Goal: Task Accomplishment & Management: Manage account settings

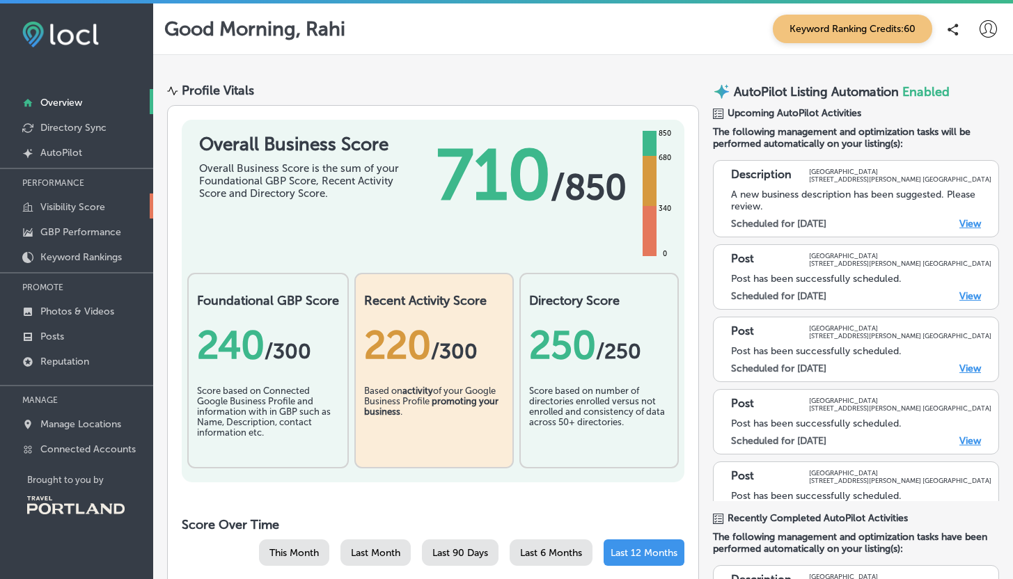
click at [81, 209] on p "Visibility Score" at bounding box center [72, 207] width 65 height 12
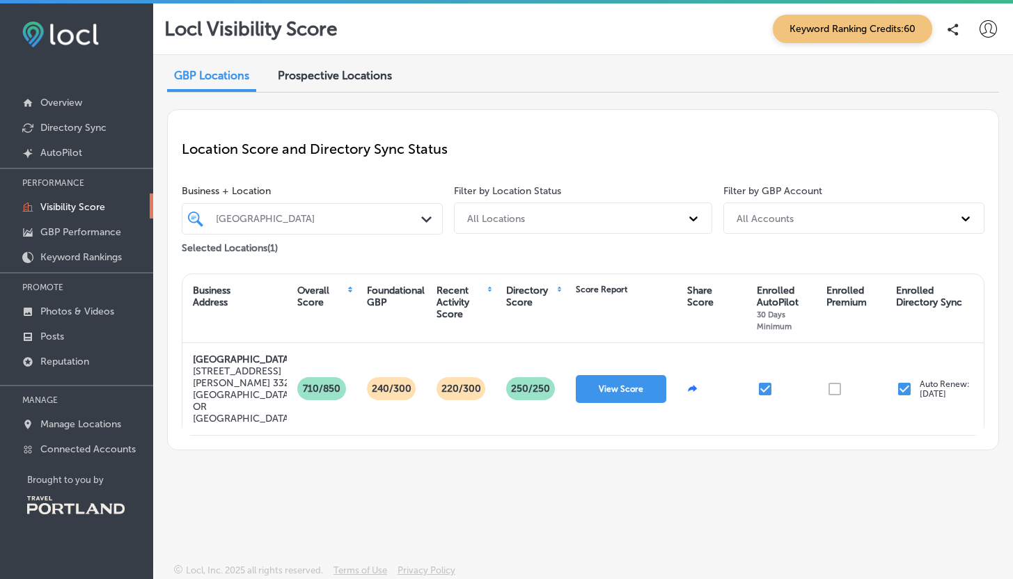
scroll to position [3, 0]
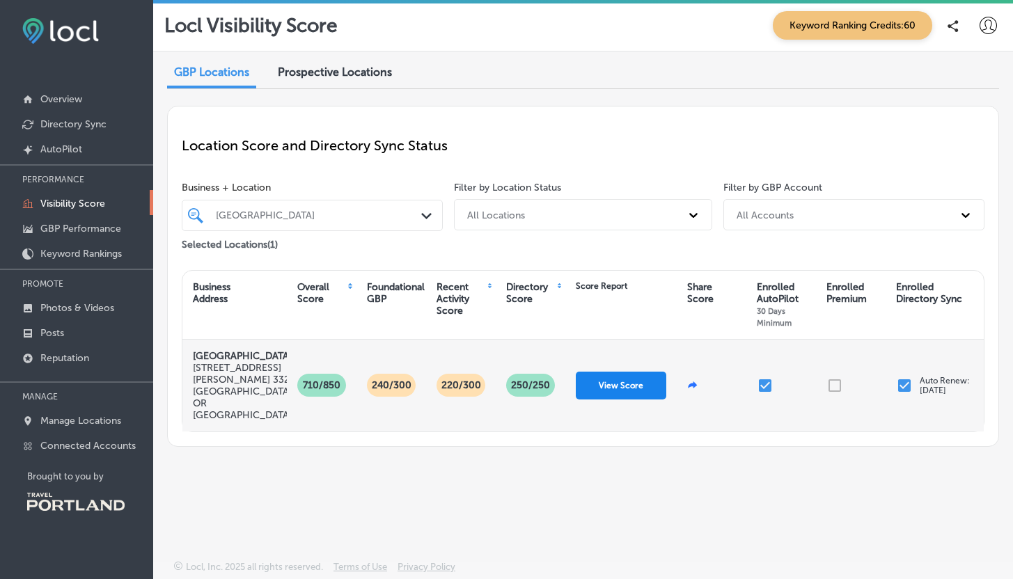
click at [622, 386] on button "View Score" at bounding box center [621, 386] width 91 height 28
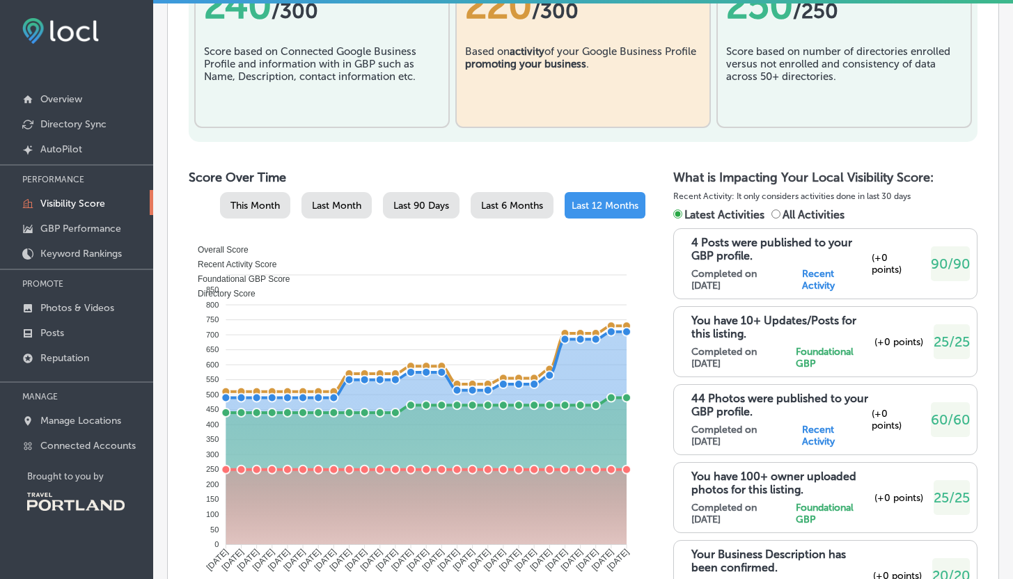
scroll to position [607, 0]
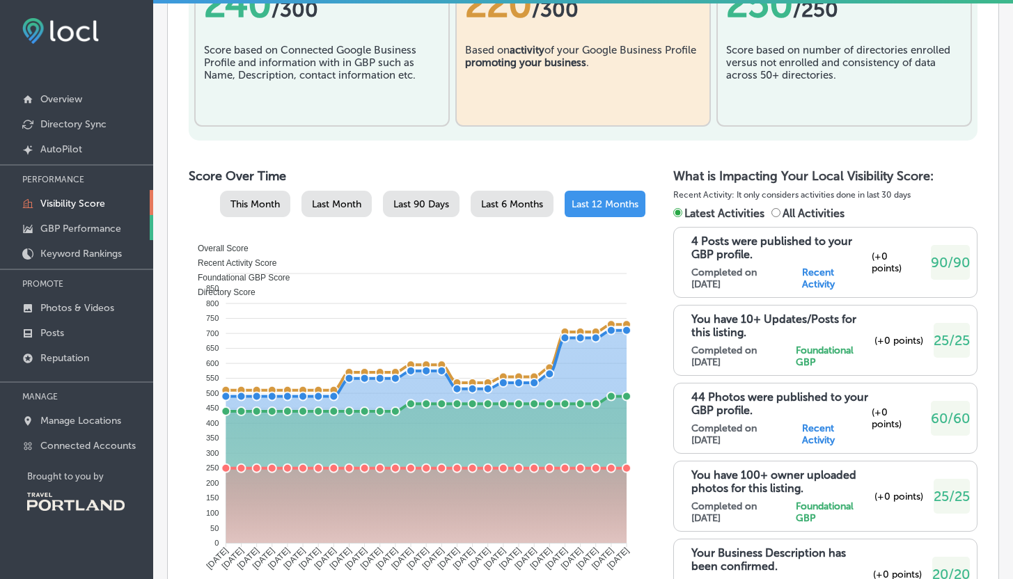
click at [77, 229] on p "GBP Performance" at bounding box center [80, 229] width 81 height 12
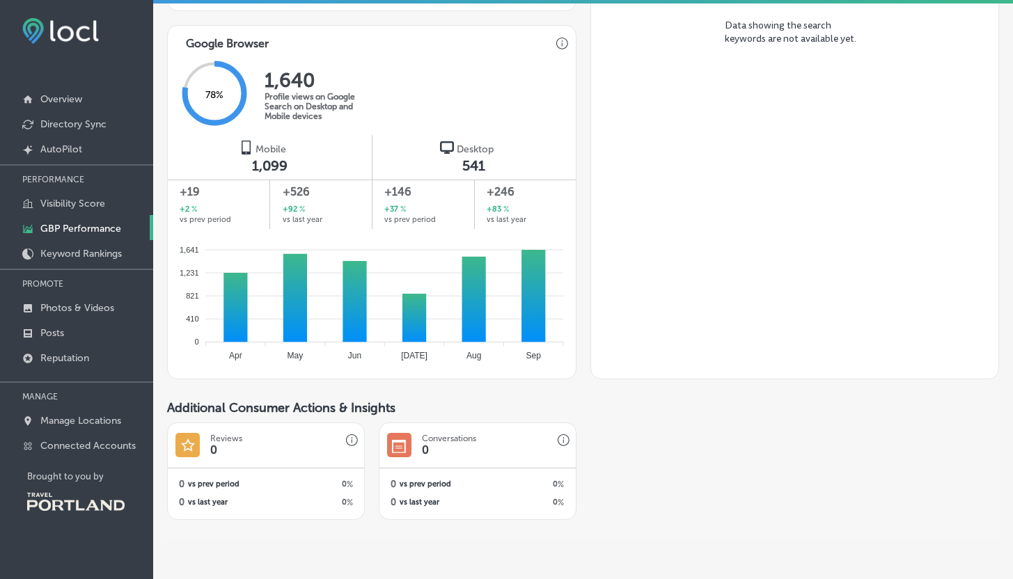
scroll to position [906, 0]
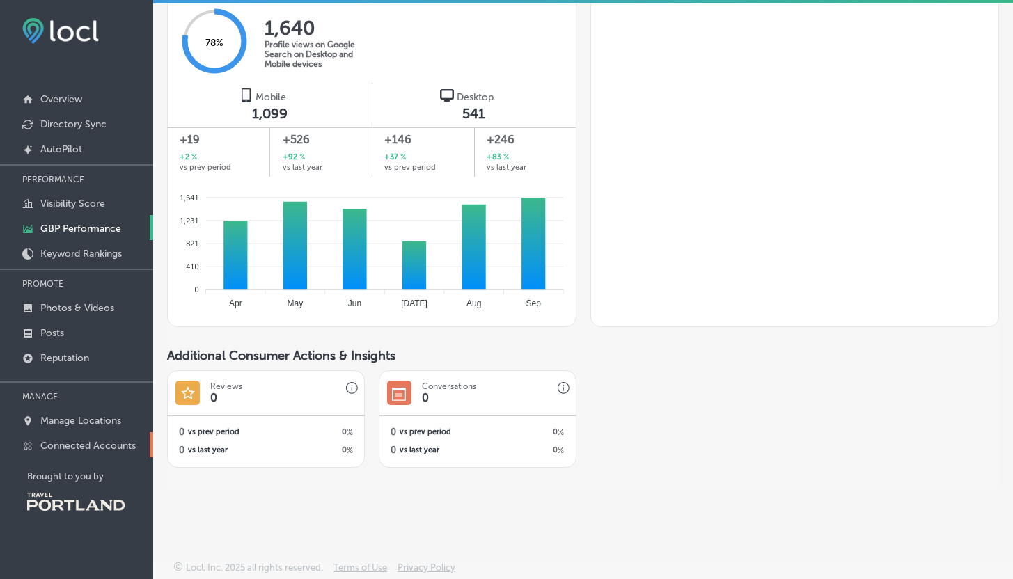
click at [84, 440] on p "Connected Accounts" at bounding box center [87, 446] width 95 height 12
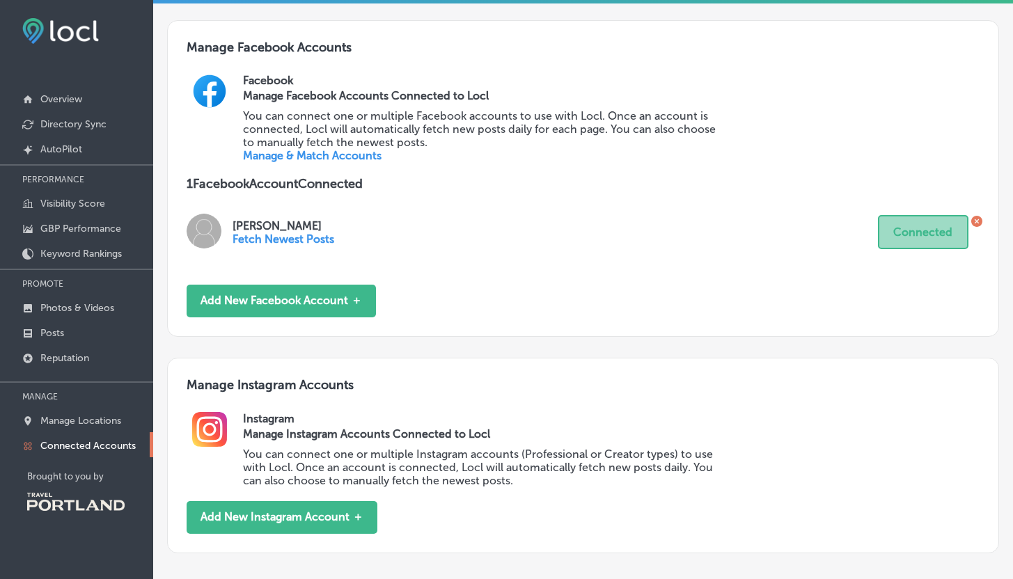
scroll to position [578, 0]
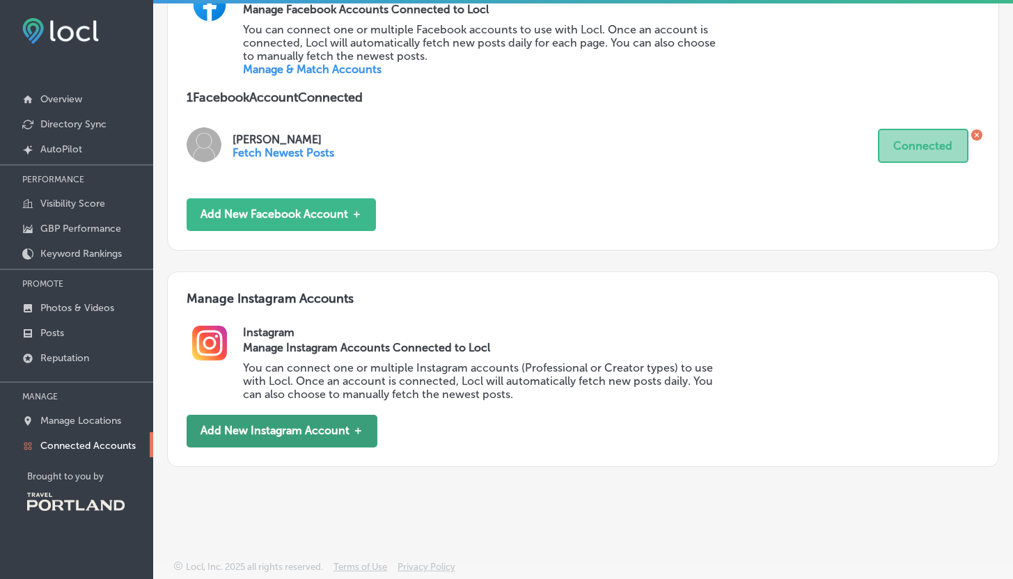
click at [307, 423] on button "Add New Instagram Account ＋" at bounding box center [282, 431] width 191 height 33
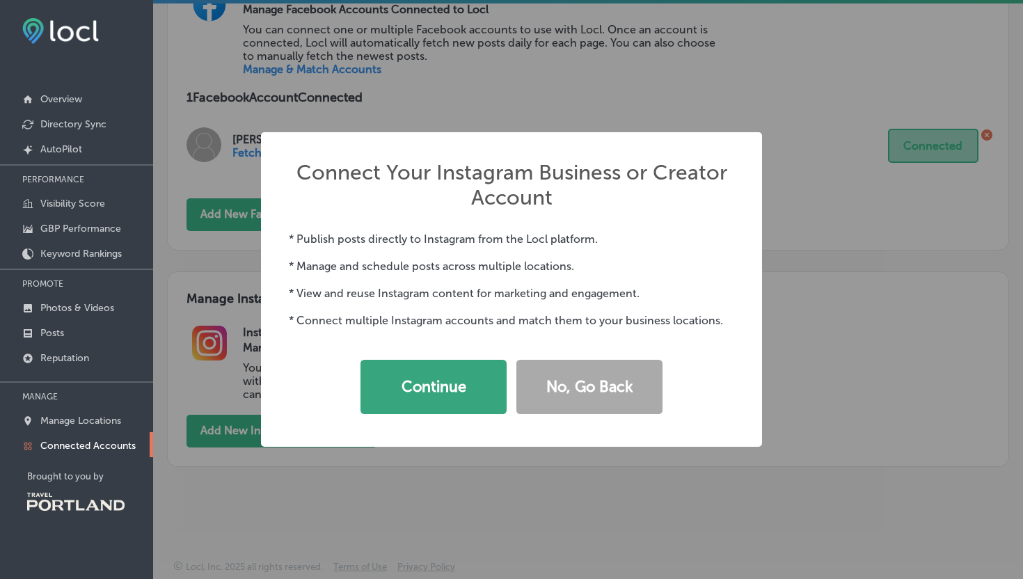
click at [473, 389] on button "Continue" at bounding box center [434, 387] width 146 height 54
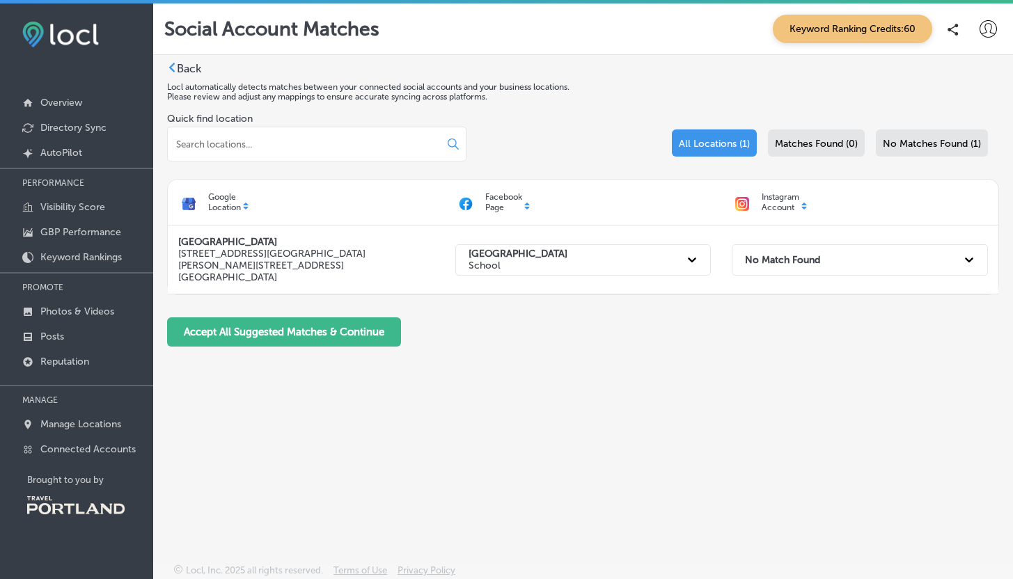
click at [779, 201] on p "Instagram Account" at bounding box center [781, 202] width 38 height 20
click at [807, 206] on div "Instagram Account" at bounding box center [859, 202] width 277 height 31
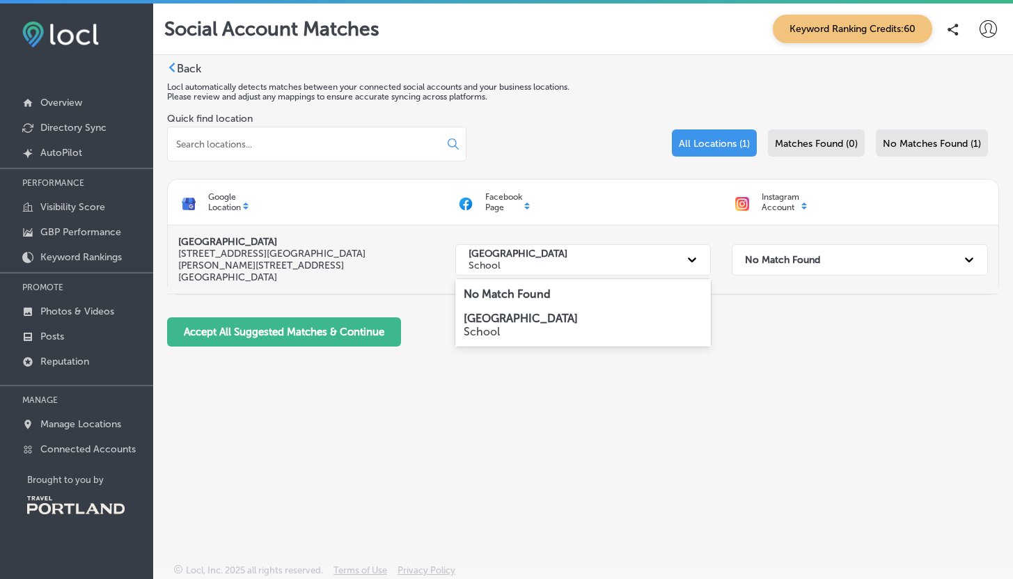
click at [694, 258] on icon at bounding box center [693, 260] width 8 height 5
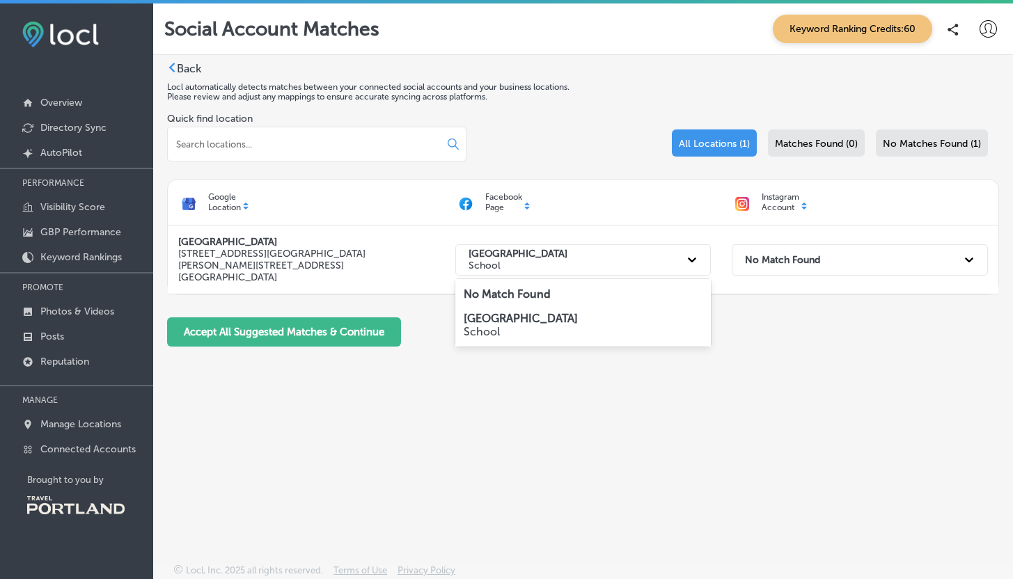
click at [563, 101] on p "Please review and adjust any mappings to ensure accurate syncing across platfor…" at bounding box center [583, 97] width 832 height 10
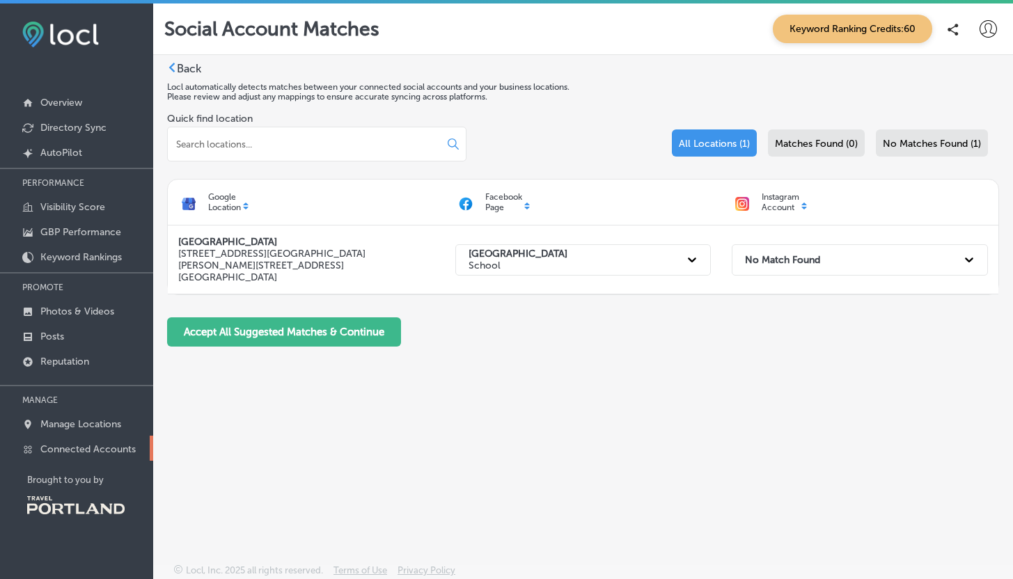
click at [65, 443] on p "Connected Accounts" at bounding box center [87, 449] width 95 height 12
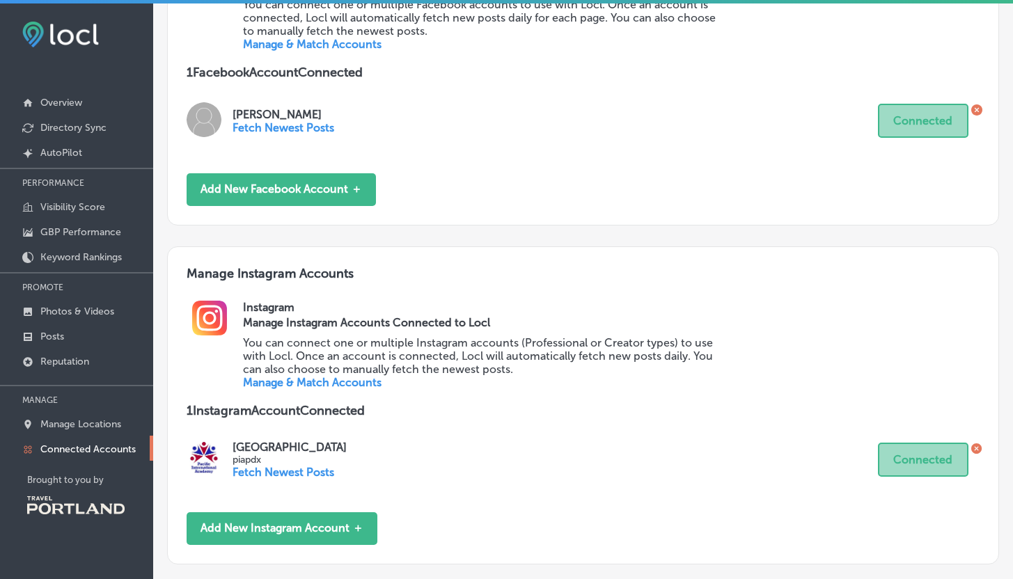
scroll to position [464, 0]
